Goal: Information Seeking & Learning: Learn about a topic

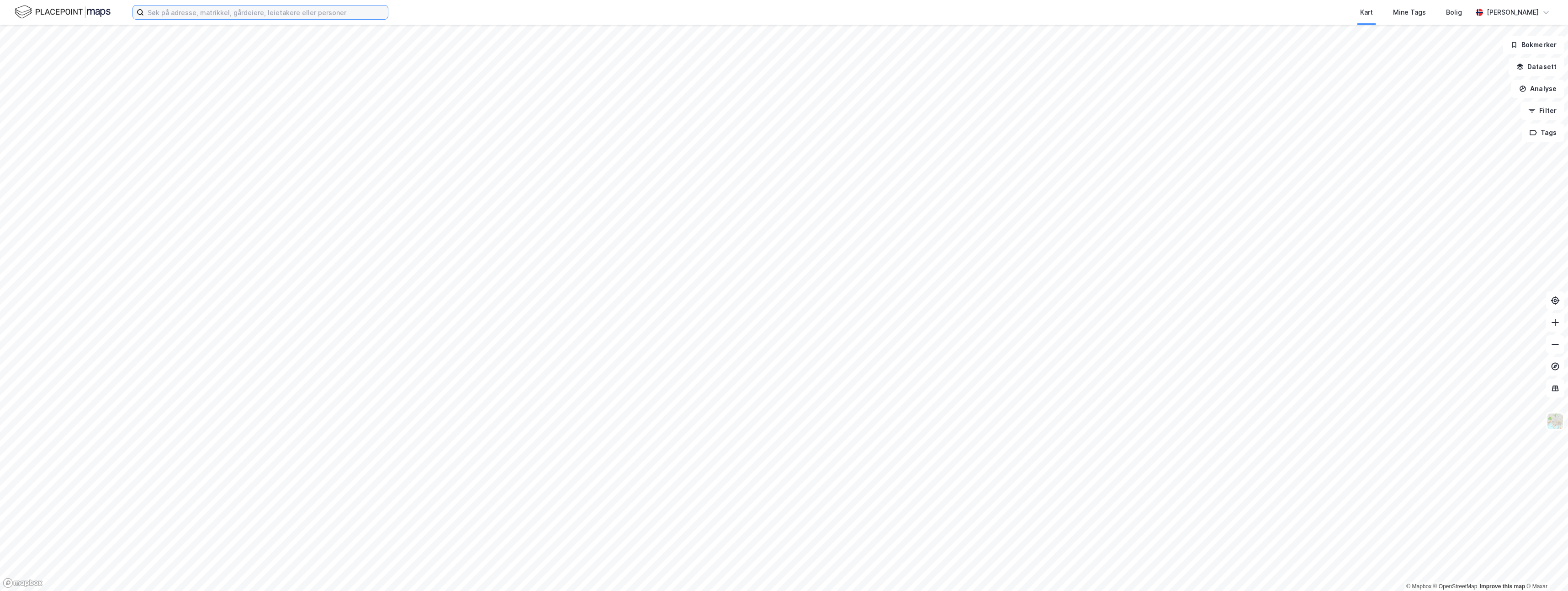
click at [366, 14] on input at bounding box center [266, 12] width 244 height 14
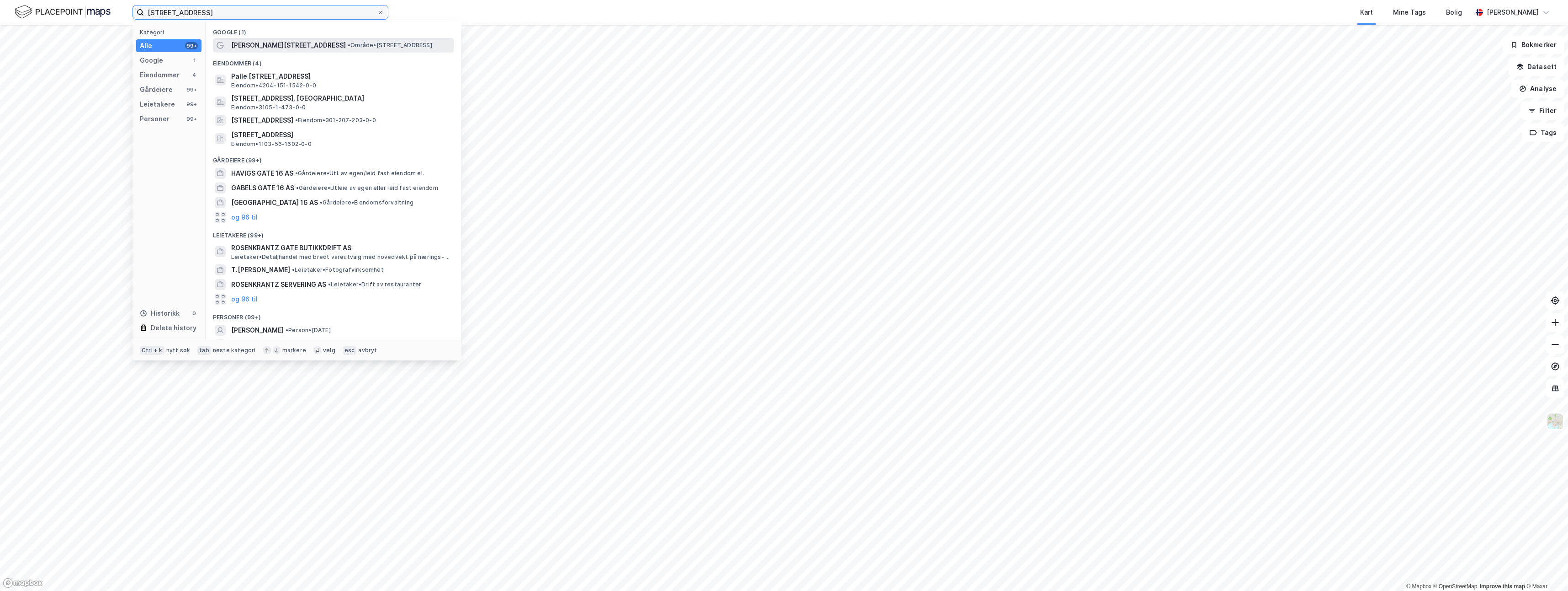
type input "[STREET_ADDRESS]"
click at [370, 47] on span "• Område • [STREET_ADDRESS]" at bounding box center [390, 45] width 84 height 8
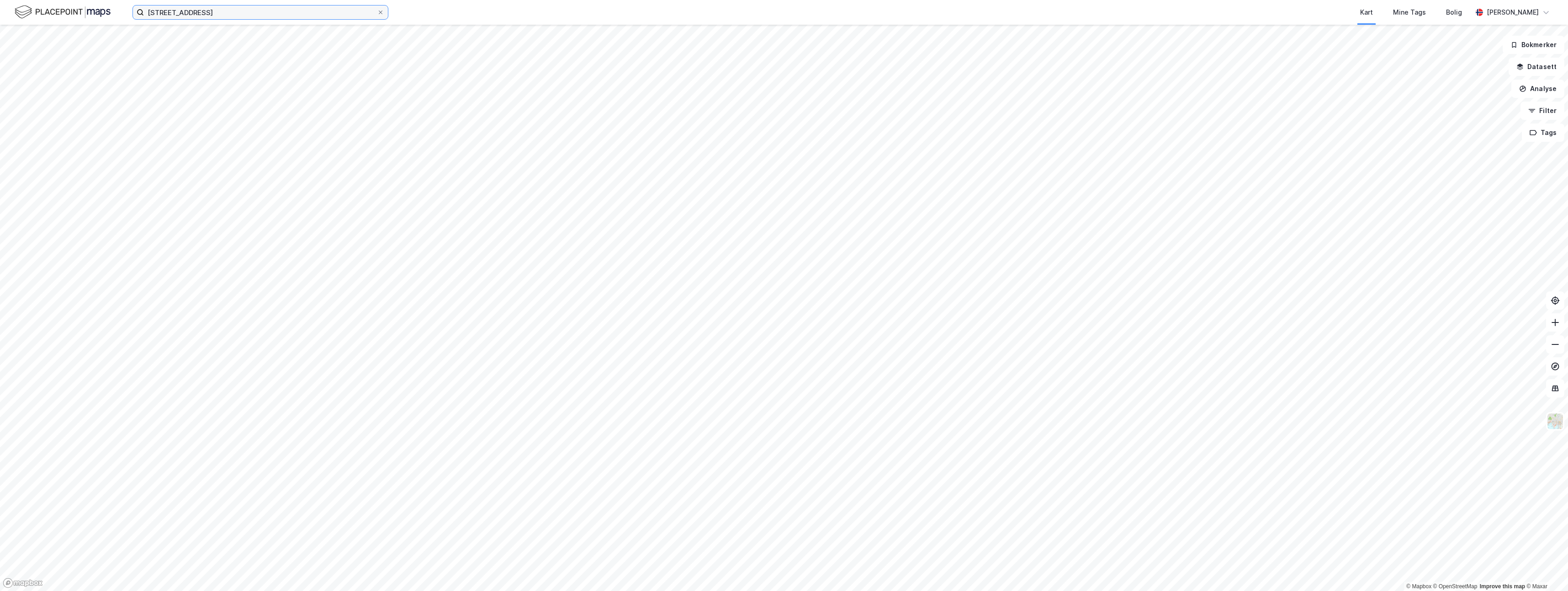
click at [312, 17] on input "[STREET_ADDRESS]" at bounding box center [260, 12] width 233 height 14
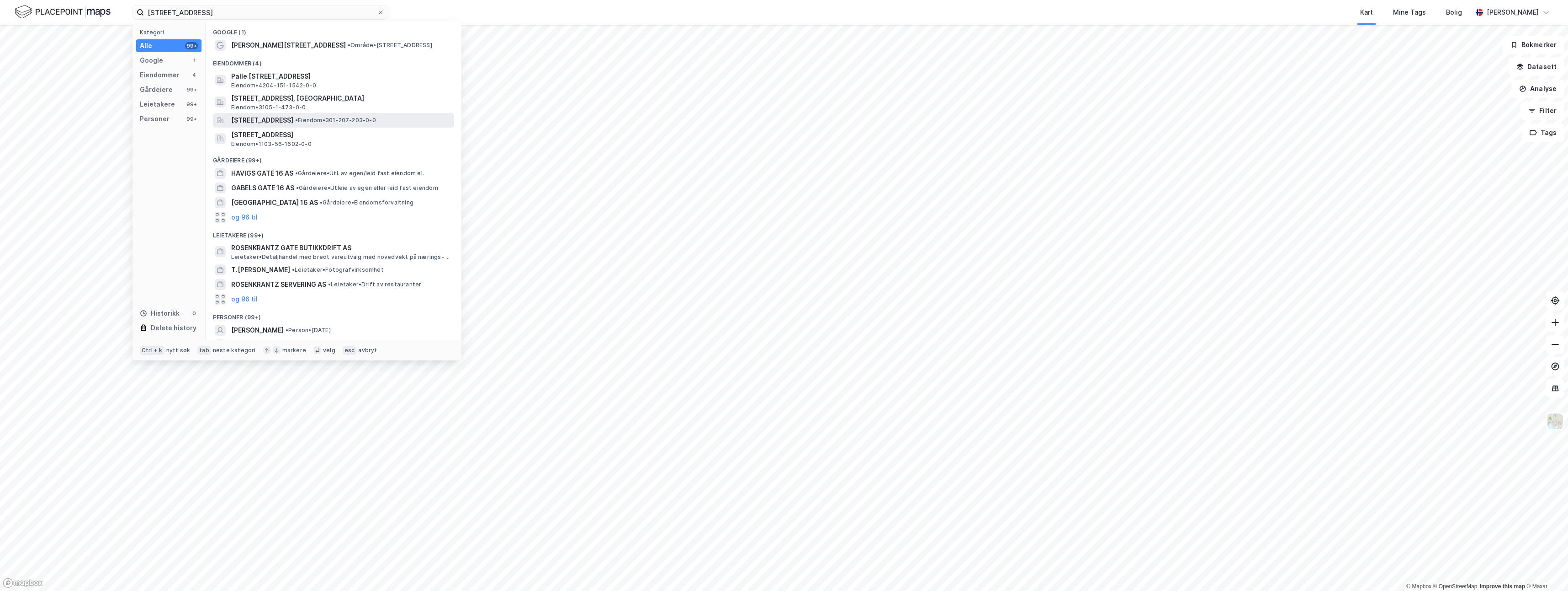
click at [269, 125] on span "[STREET_ADDRESS]" at bounding box center [262, 121] width 62 height 11
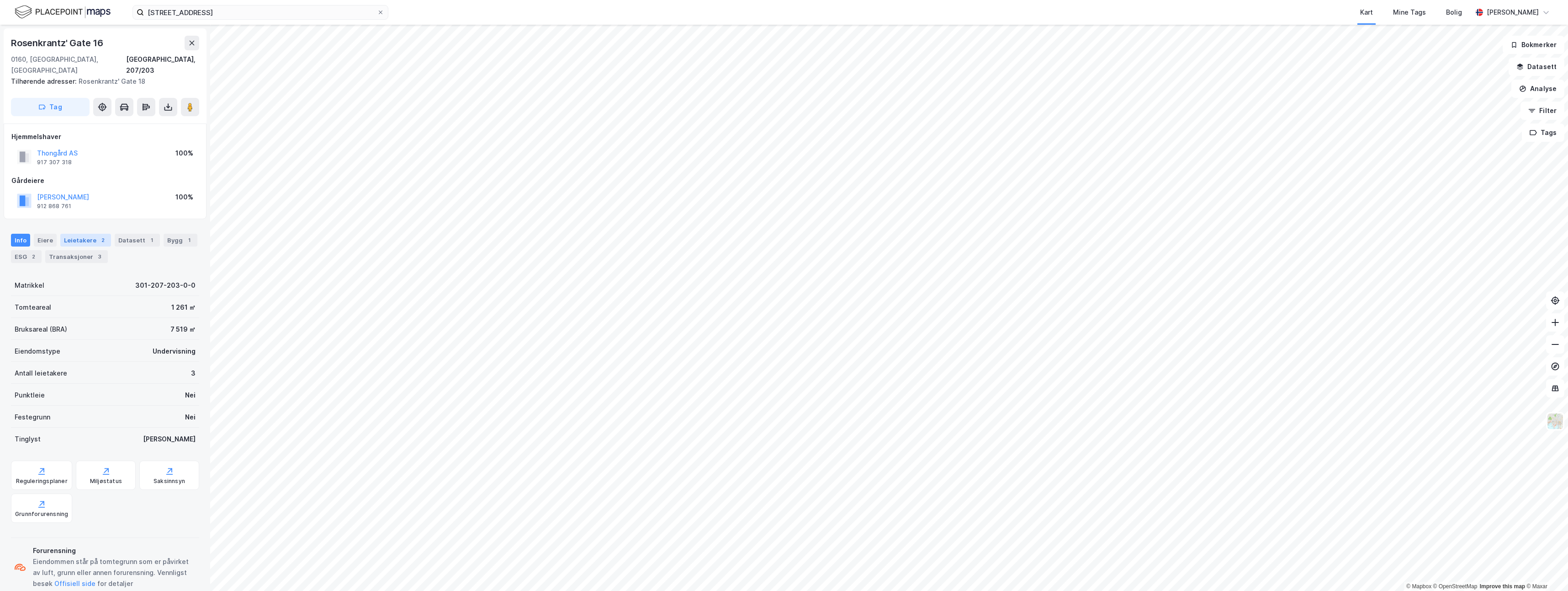
click at [91, 233] on div "Leietakere 2" at bounding box center [85, 240] width 51 height 12
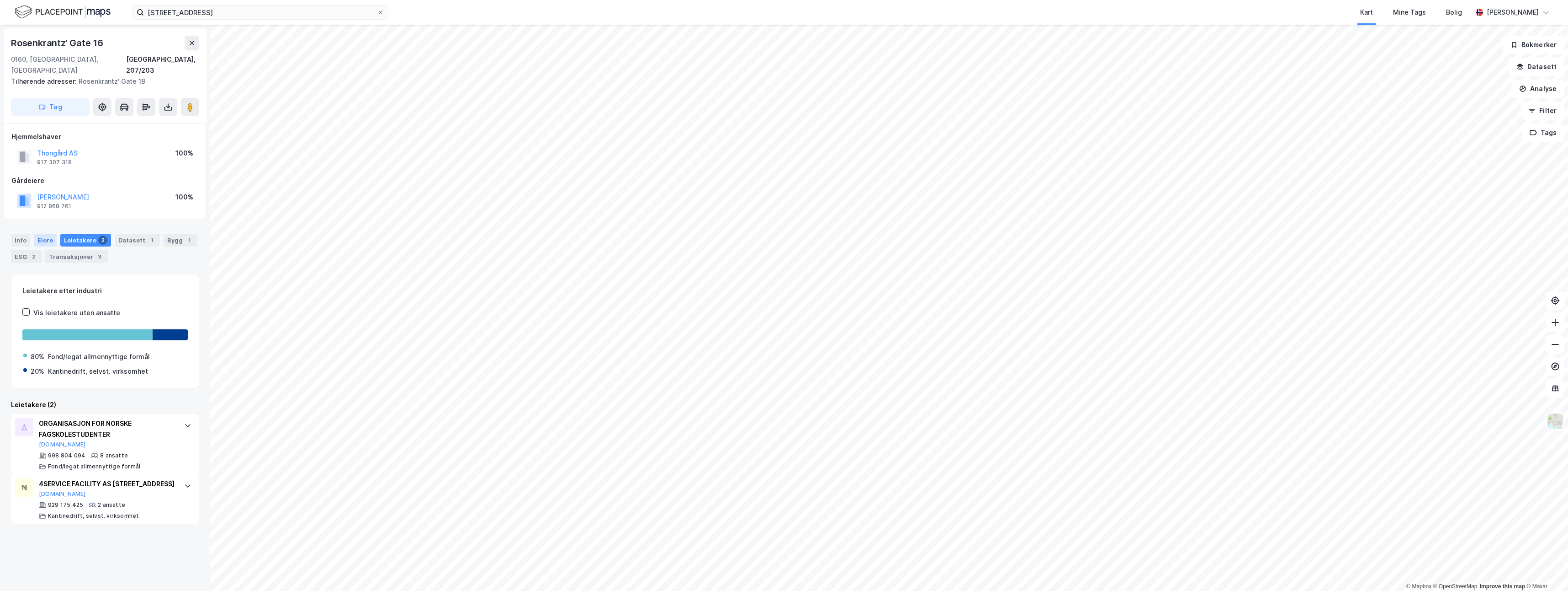
click at [51, 233] on div "Eiere" at bounding box center [45, 240] width 23 height 12
